Goal: Task Accomplishment & Management: Use online tool/utility

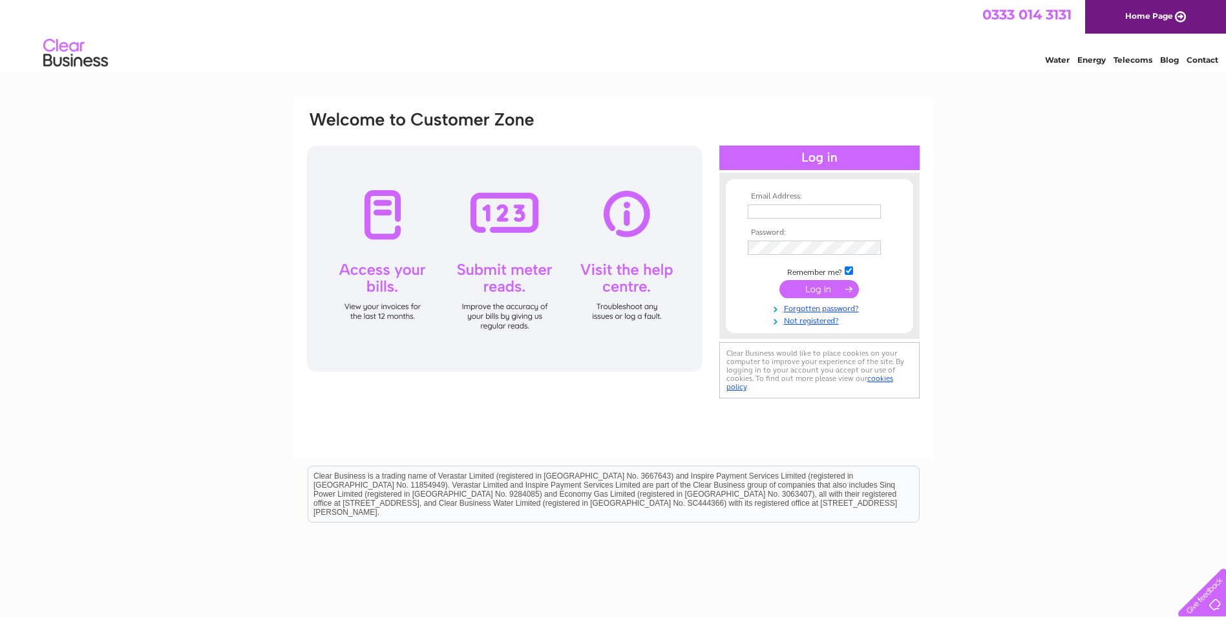
type input "[EMAIL_ADDRESS][DOMAIN_NAME]"
click at [833, 285] on input "submit" at bounding box center [820, 289] width 80 height 18
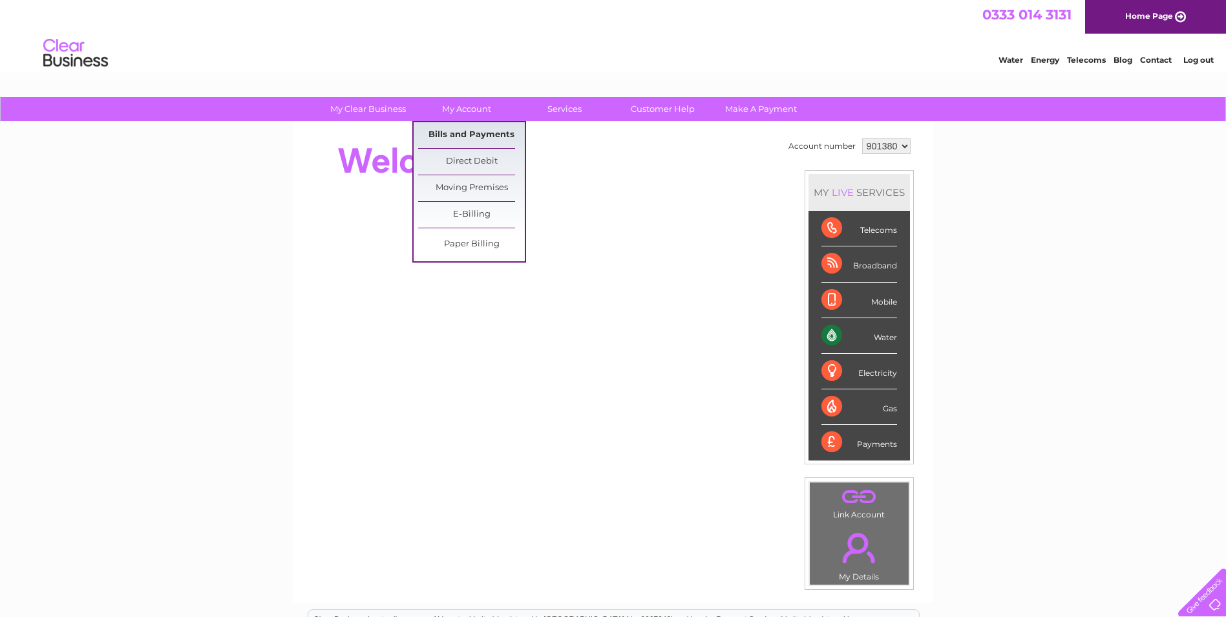
click at [480, 136] on link "Bills and Payments" at bounding box center [471, 135] width 107 height 26
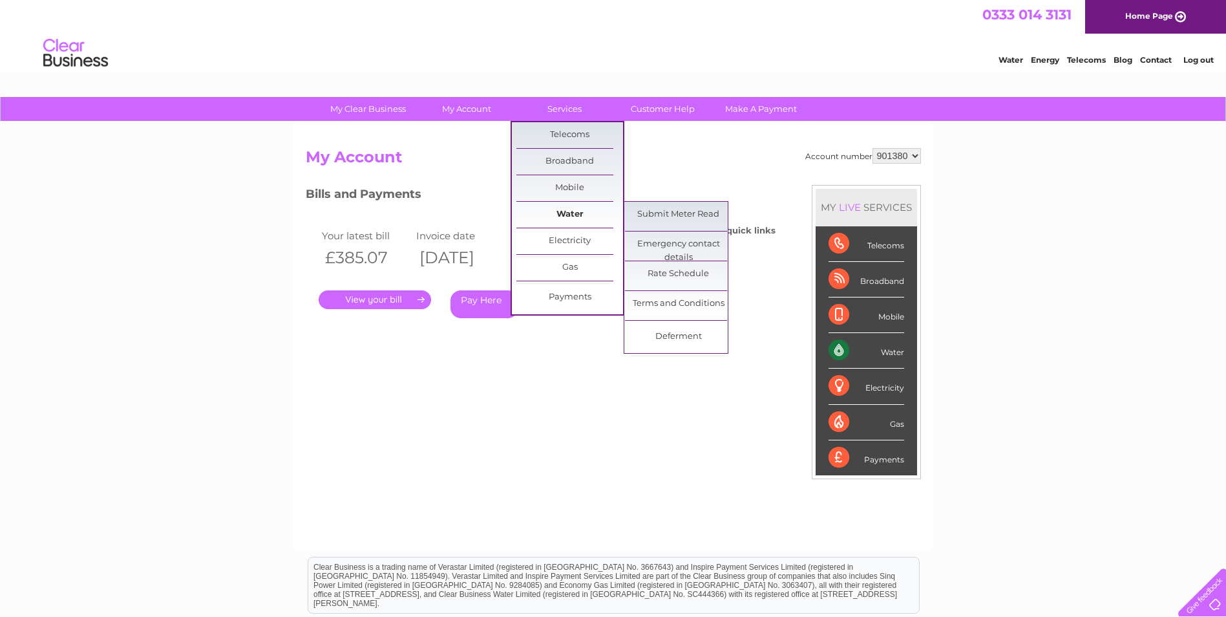
click at [564, 217] on link "Water" at bounding box center [570, 215] width 107 height 26
click at [679, 216] on link "Submit Meter Read" at bounding box center [678, 215] width 107 height 26
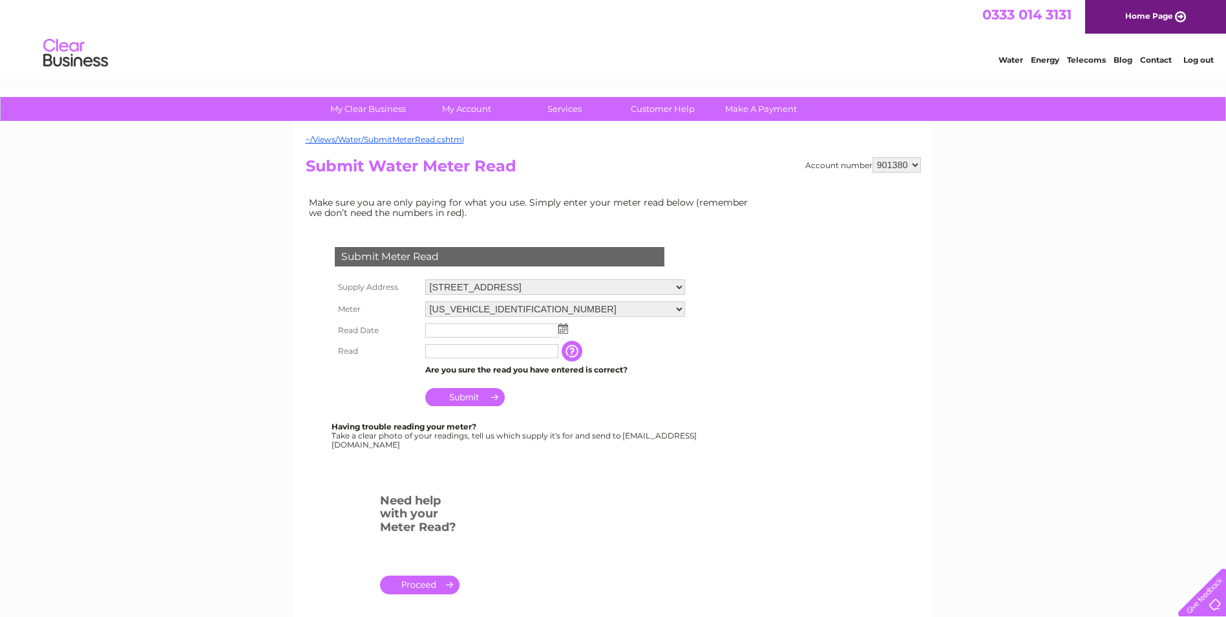
click at [564, 328] on img at bounding box center [564, 328] width 10 height 10
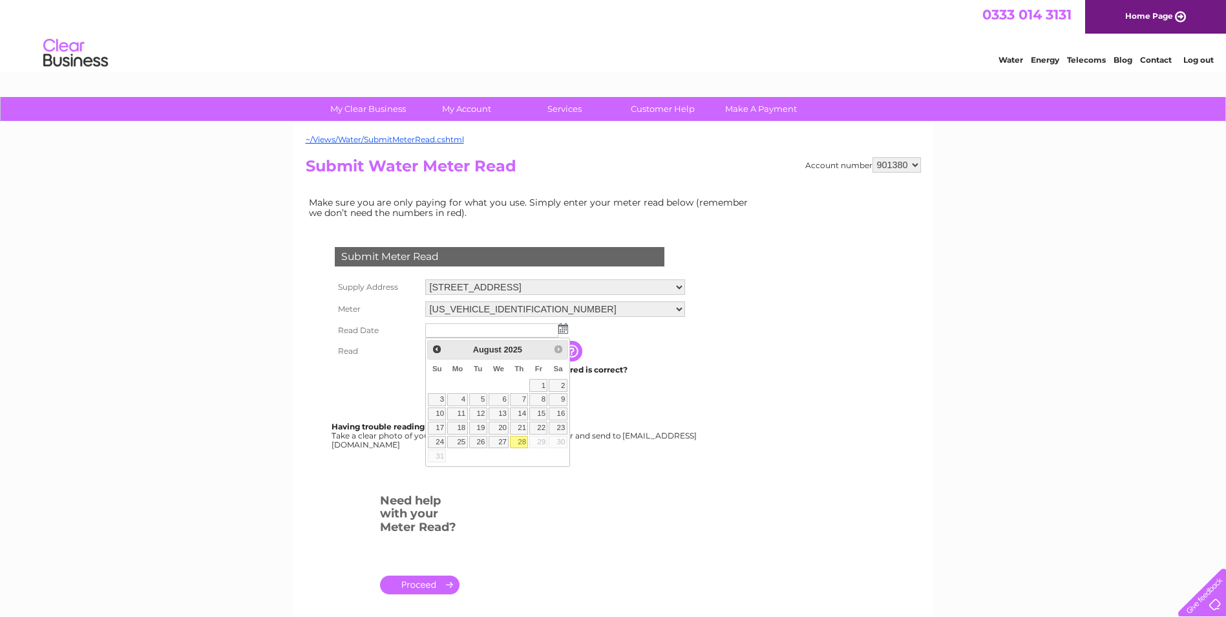
click at [525, 440] on link "28" at bounding box center [519, 442] width 18 height 13
type input "2025/08/28"
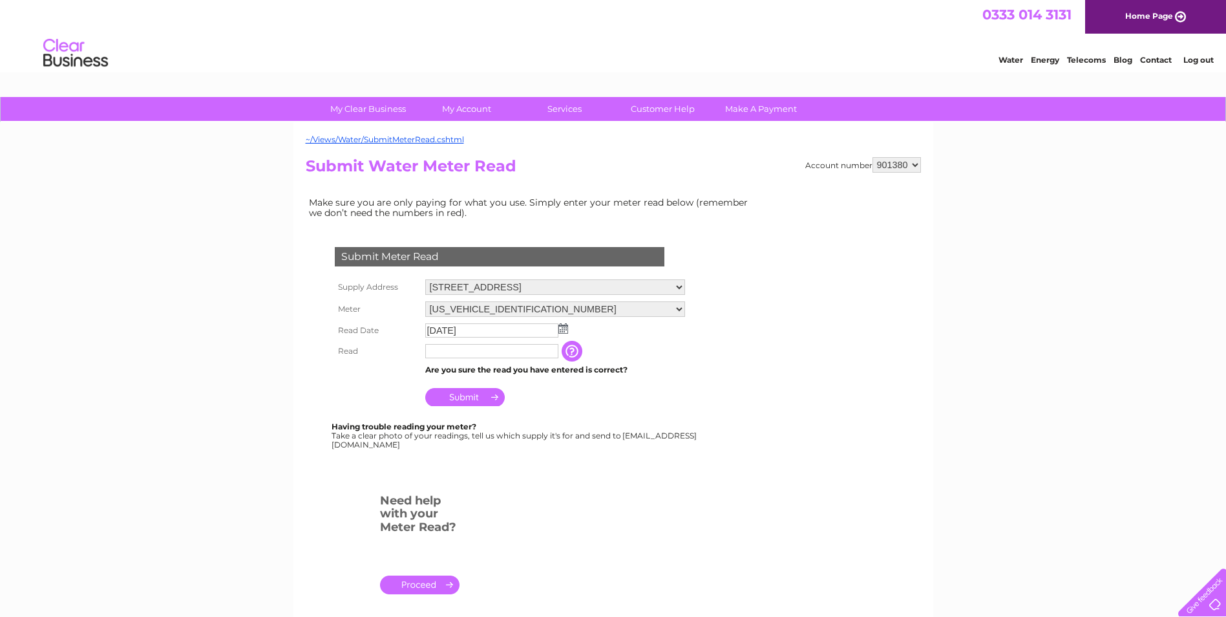
click at [484, 359] on td at bounding box center [492, 351] width 140 height 21
click at [482, 355] on input "text" at bounding box center [491, 351] width 133 height 14
click at [585, 358] on input "button" at bounding box center [573, 351] width 23 height 21
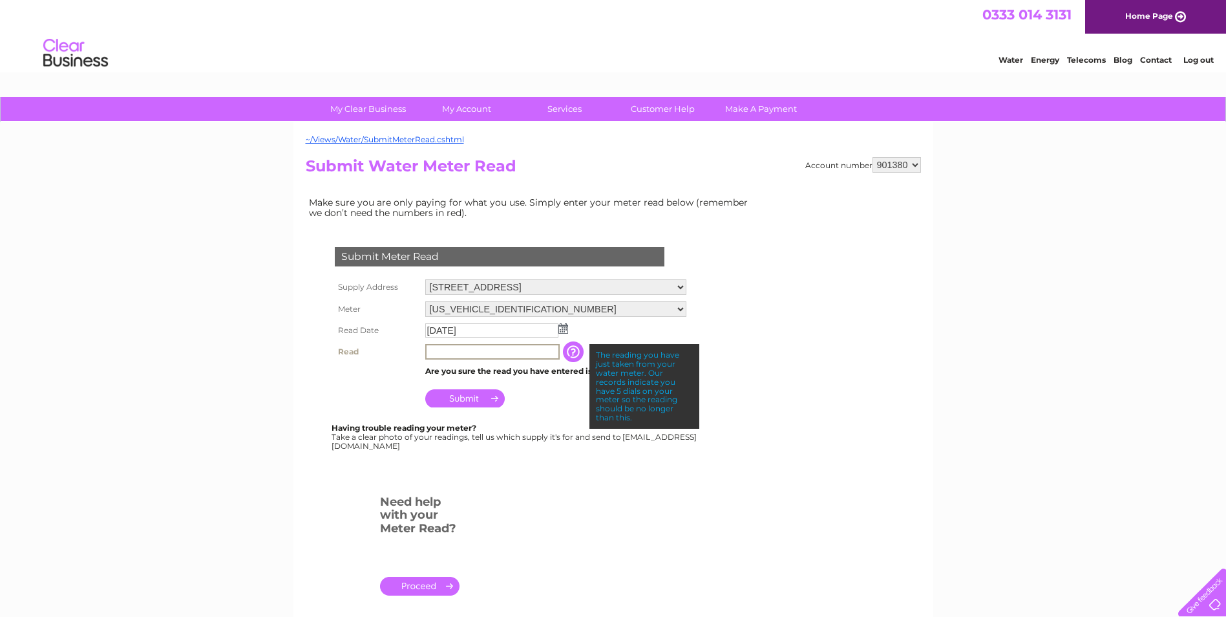
click at [524, 348] on input "text" at bounding box center [492, 352] width 134 height 16
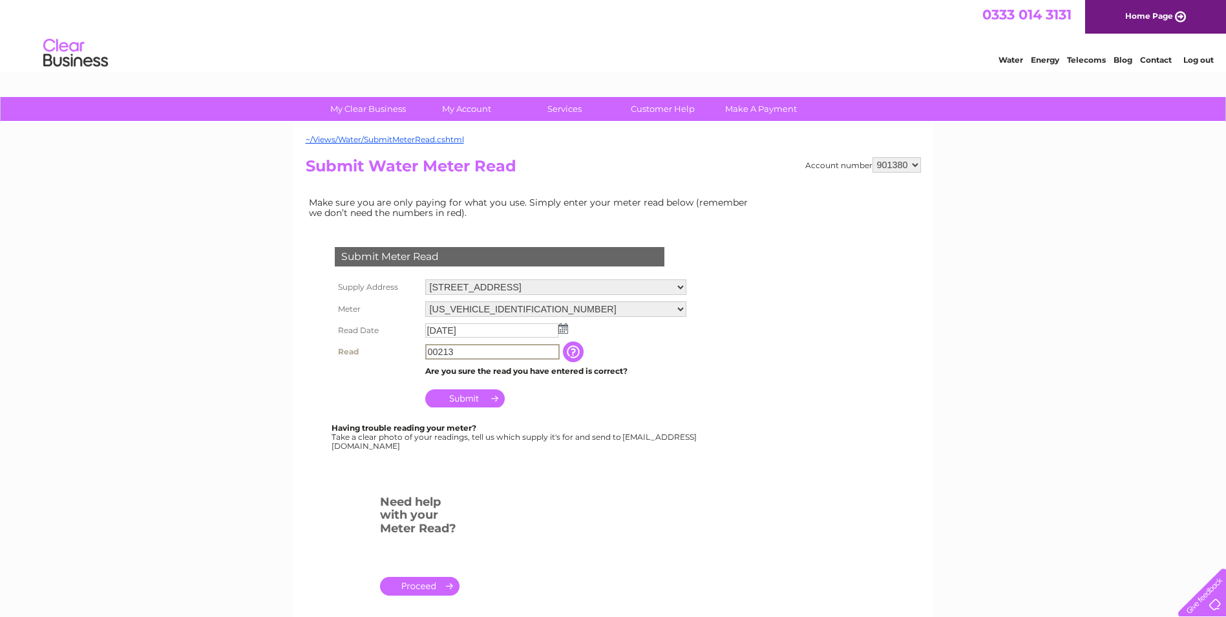
type input "00213"
click at [447, 405] on input "Submit" at bounding box center [465, 397] width 80 height 18
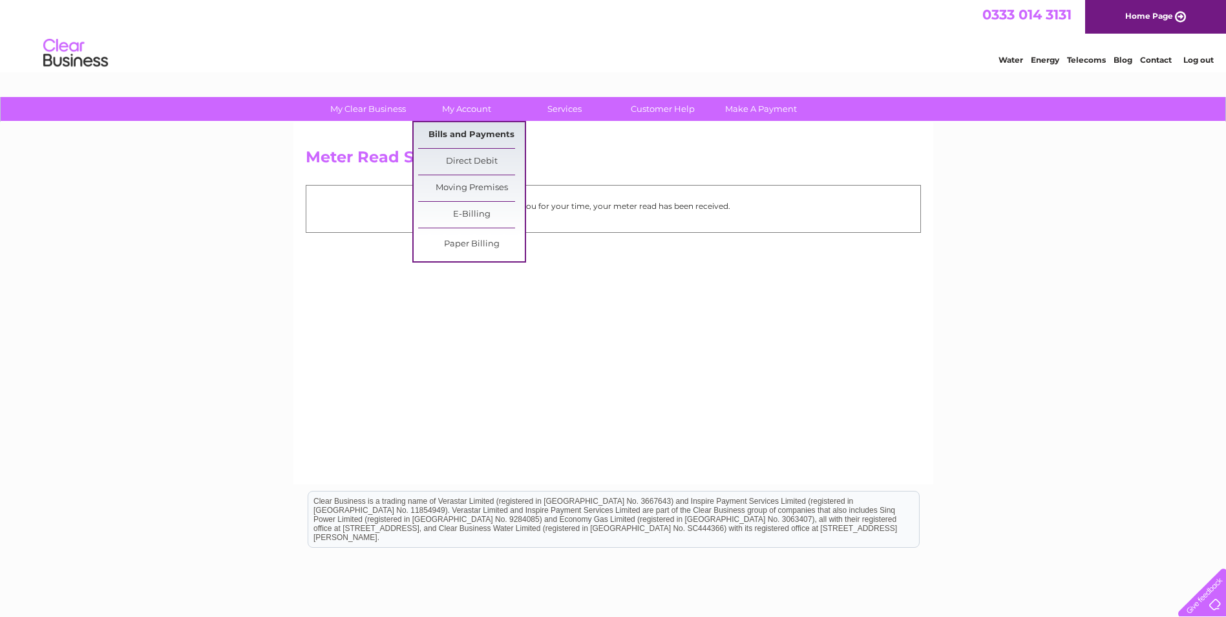
click at [453, 140] on link "Bills and Payments" at bounding box center [471, 135] width 107 height 26
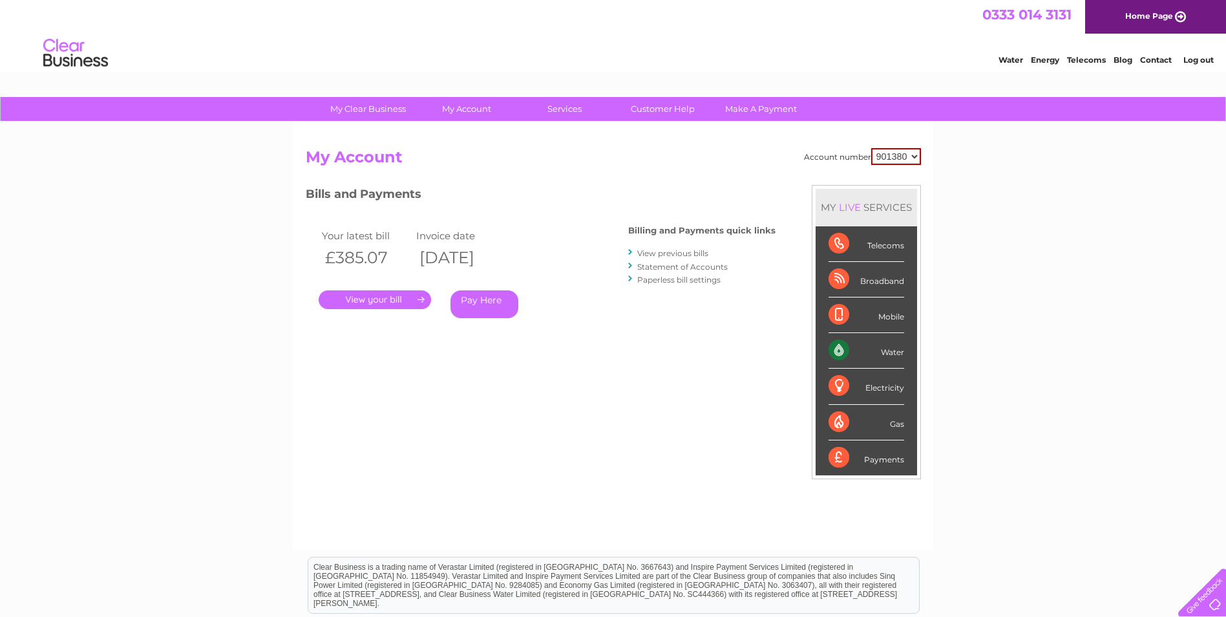
click at [396, 293] on link "." at bounding box center [375, 299] width 112 height 19
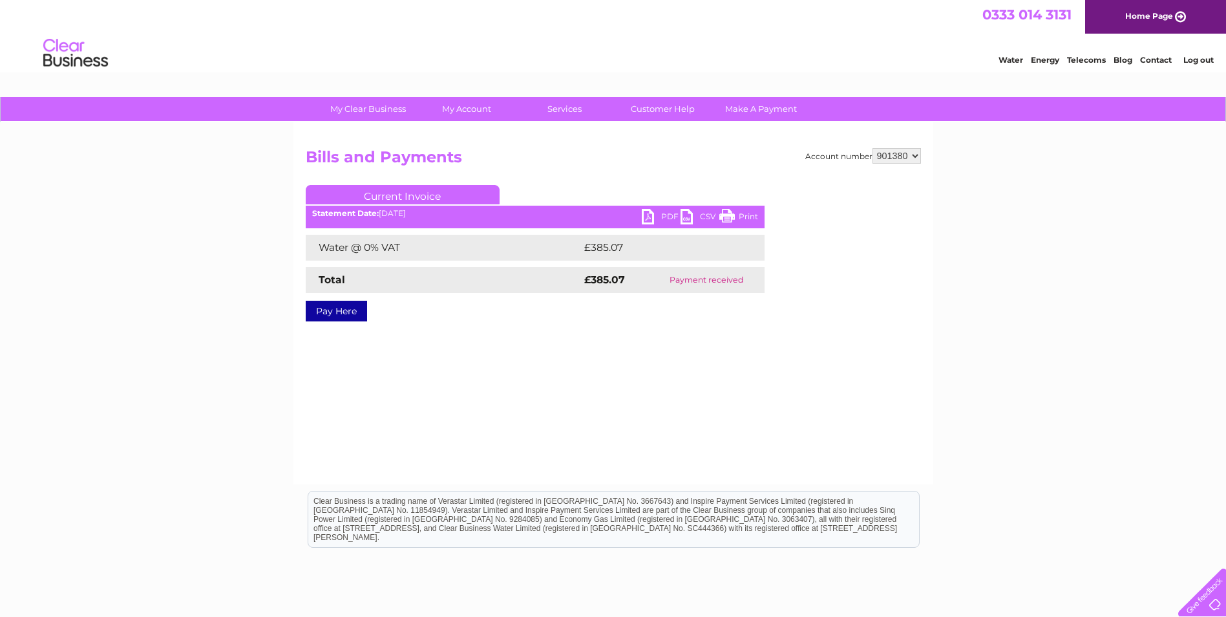
click at [660, 213] on link "PDF" at bounding box center [661, 218] width 39 height 19
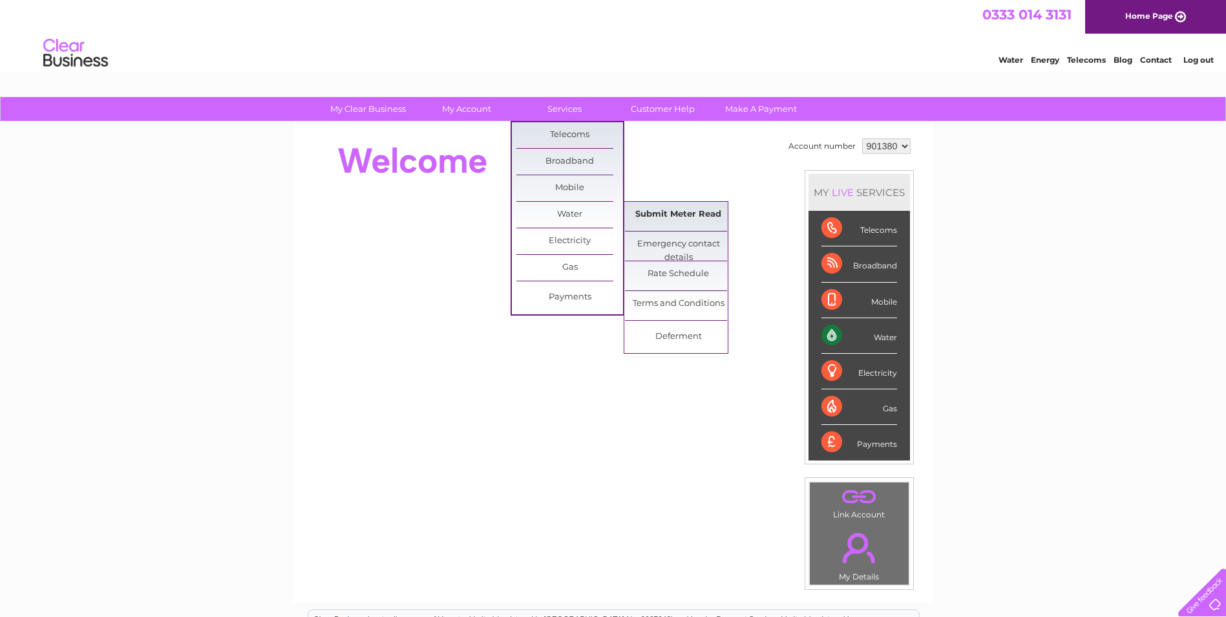
click at [684, 220] on link "Submit Meter Read" at bounding box center [678, 215] width 107 height 26
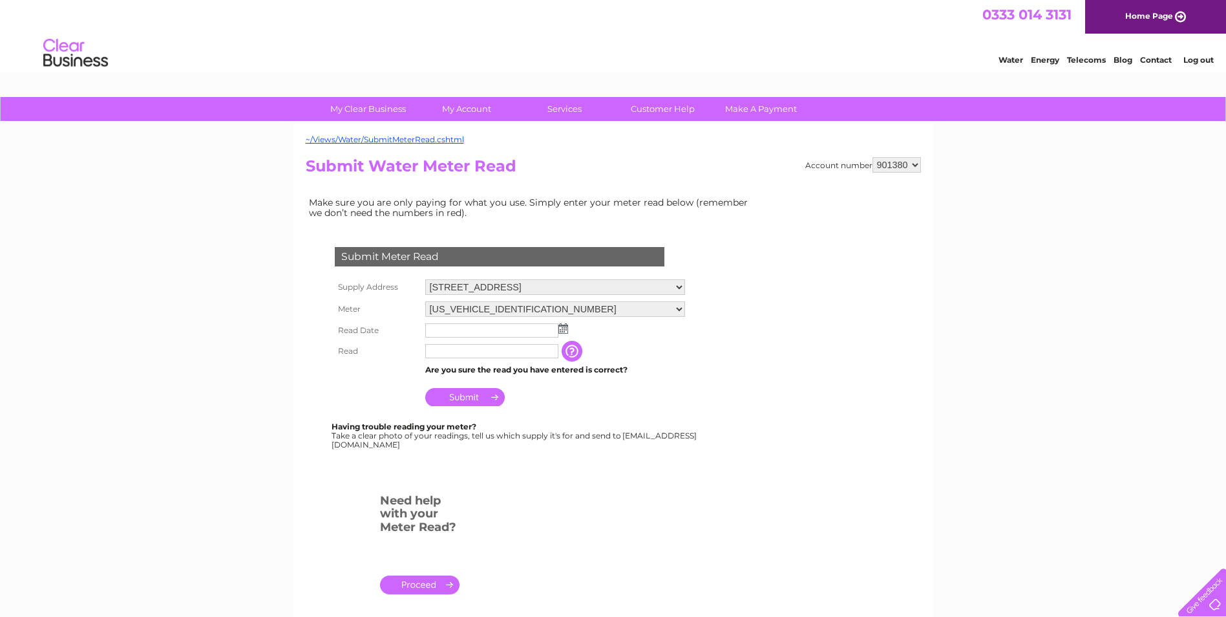
click at [557, 308] on select "[US_VEHICLE_IDENTIFICATION_NUMBER] [US_VEHICLE_IDENTIFICATION_NUMBER]" at bounding box center [555, 309] width 260 height 16
select select "395222"
click at [425, 301] on select "06ELSTER18T730713 06ELSTER19T113016" at bounding box center [555, 309] width 260 height 17
